Goal: Information Seeking & Learning: Learn about a topic

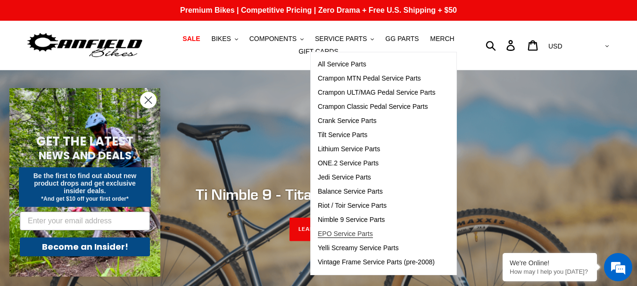
click at [357, 236] on span "EPO Service Parts" at bounding box center [345, 234] width 55 height 8
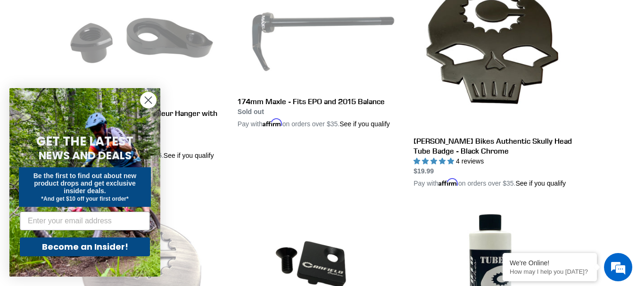
scroll to position [314, 0]
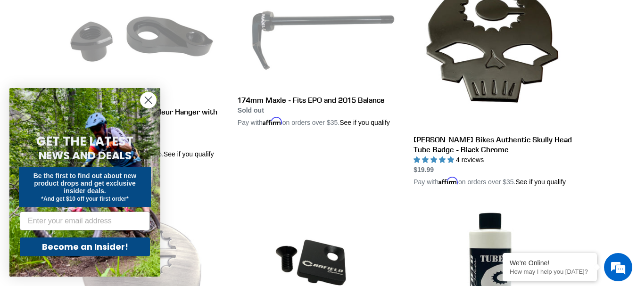
click at [149, 102] on circle "Close dialog" at bounding box center [149, 100] width 16 height 16
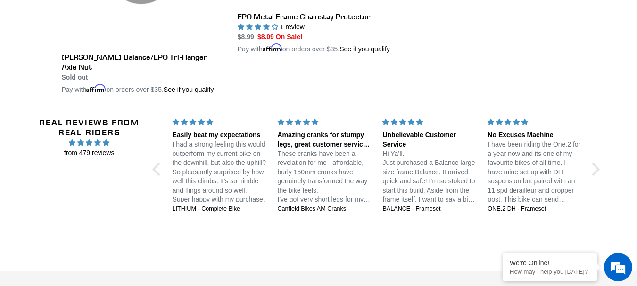
scroll to position [1014, 0]
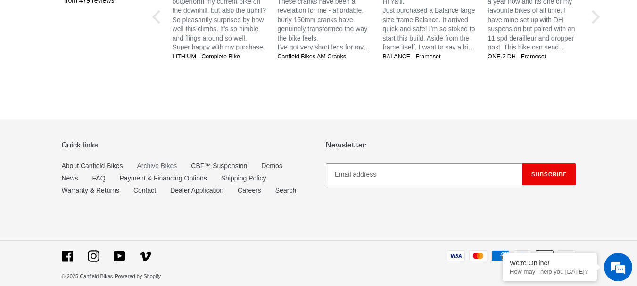
click at [160, 162] on link "Archive Bikes" at bounding box center [157, 166] width 40 height 8
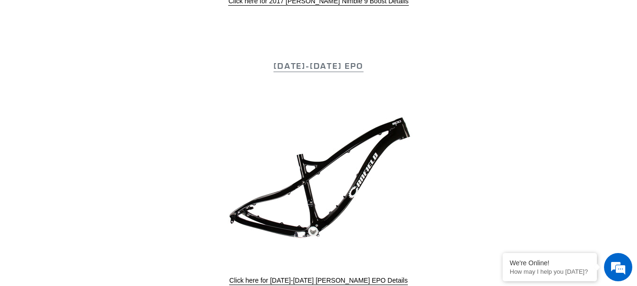
scroll to position [1421, 0]
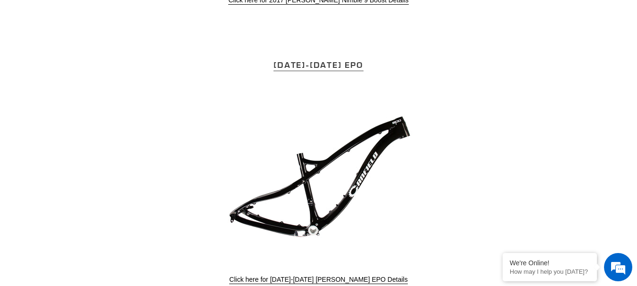
click at [330, 63] on link "2016-2017 EPO" at bounding box center [319, 65] width 90 height 12
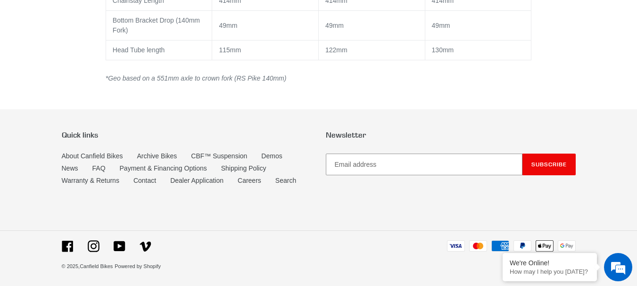
scroll to position [1015, 0]
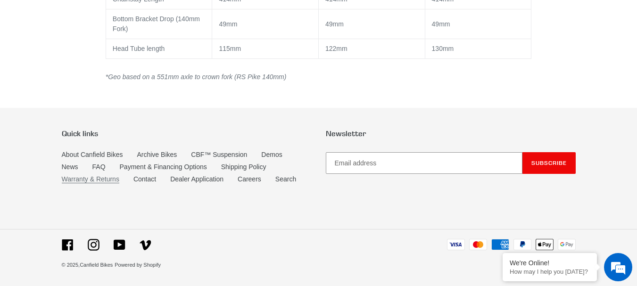
click at [105, 181] on link "Warranty & Returns" at bounding box center [91, 179] width 58 height 8
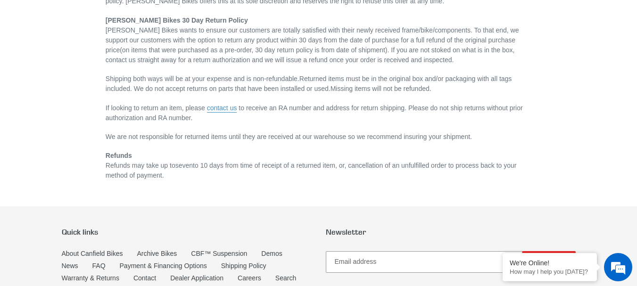
scroll to position [340, 0]
